Goal: Task Accomplishment & Management: Manage account settings

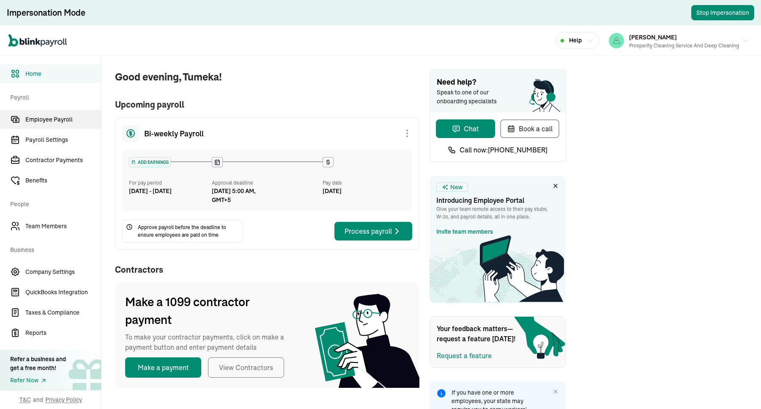
click at [82, 115] on span "Employee Payroll" at bounding box center [63, 119] width 76 height 9
click at [72, 121] on span "Employee Payroll" at bounding box center [63, 119] width 76 height 9
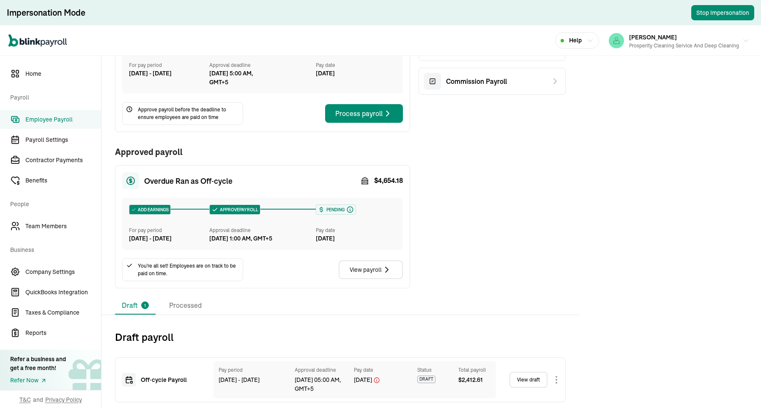
click at [190, 320] on div "Draft 1 Processed Draft payroll Off‑cycle Payroll Pay period [DATE] - [DATE] Ap…" at bounding box center [432, 353] width 660 height 112
click at [193, 301] on li "Processed" at bounding box center [185, 306] width 46 height 18
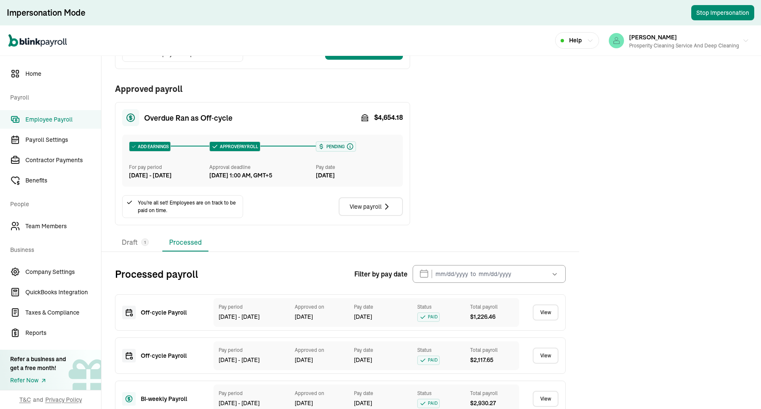
click at [368, 165] on div "Pay date" at bounding box center [356, 167] width 80 height 8
